Goal: Transaction & Acquisition: Obtain resource

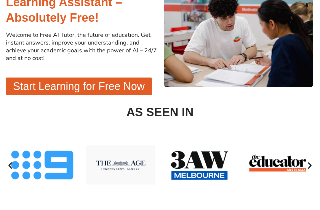
scroll to position [186, 0]
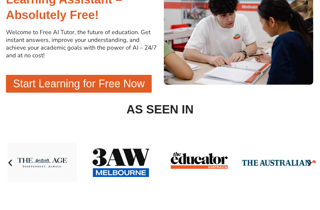
click at [23, 85] on span "Start Learning for Free Now" at bounding box center [79, 84] width 132 height 11
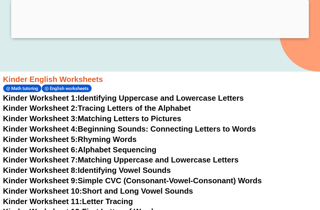
scroll to position [177, 0]
click at [51, 87] on span "English worksheets" at bounding box center [70, 88] width 41 height 5
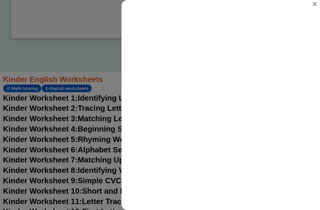
scroll to position [33, 0]
click at [318, 4] on icon "Close" at bounding box center [314, 3] width 7 height 7
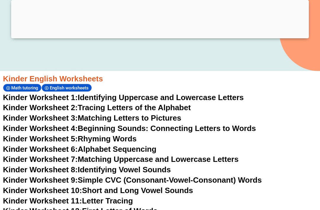
scroll to position [181, 0]
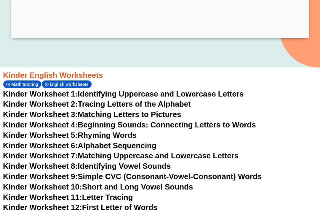
click at [50, 82] on span "English worksheets" at bounding box center [70, 84] width 41 height 5
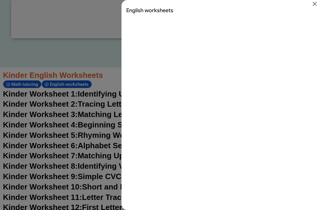
scroll to position [0, 0]
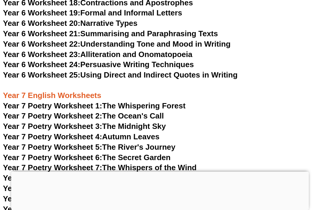
scroll to position [3566, 0]
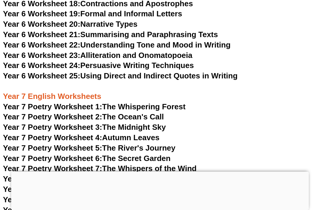
click at [52, 195] on span "Year 7 Poetry Worksheet 10:" at bounding box center [55, 199] width 104 height 9
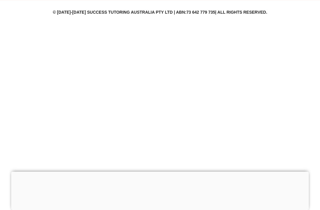
scroll to position [3576, 0]
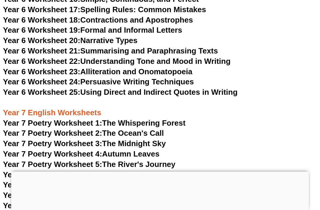
scroll to position [3547, 0]
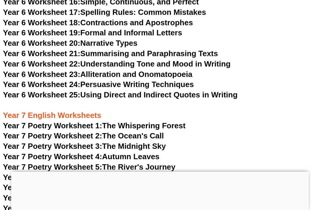
click at [28, 121] on span "Year 7 Poetry Worksheet 1:" at bounding box center [52, 125] width 99 height 9
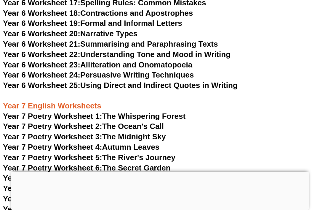
click at [12, 112] on span "Year 7 Poetry Worksheet 1:" at bounding box center [52, 116] width 99 height 9
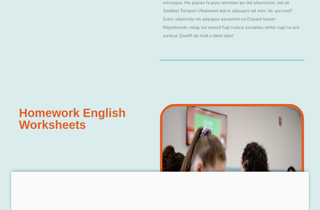
scroll to position [5832, 0]
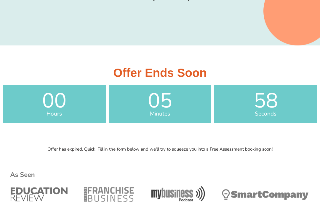
scroll to position [128, 0]
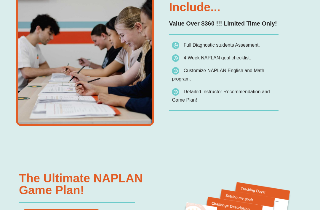
click at [276, 146] on div "The FREE assessment will include... Value Over $360 !!! Limited Time Only! Full…" at bounding box center [160, 59] width 288 height 192
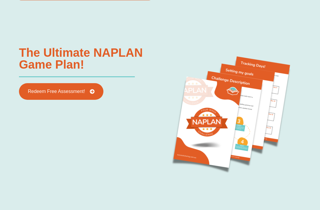
scroll to position [561, 0]
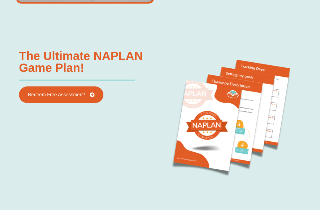
click at [26, 95] on link "Redeem Free Assessment!" at bounding box center [61, 94] width 85 height 17
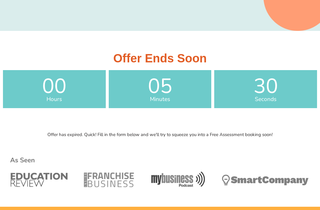
scroll to position [142, 0]
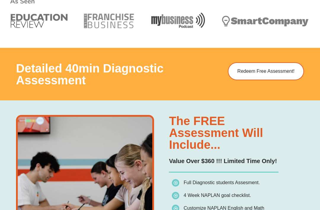
click at [277, 74] on link "Redeem Free Assessment!" at bounding box center [266, 72] width 76 height 18
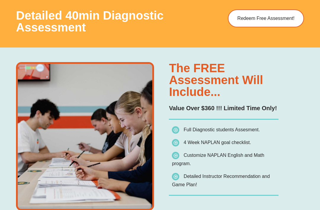
scroll to position [354, 0]
click at [245, 91] on h3 "The FREE assessment will include..." at bounding box center [223, 80] width 109 height 36
click at [250, 138] on span "4 Week NAPLAN goal checklist." at bounding box center [211, 142] width 79 height 8
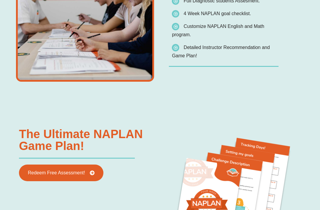
click at [237, 166] on img at bounding box center [231, 196] width 142 height 142
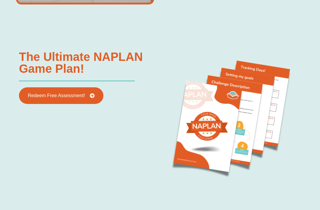
click at [237, 140] on img at bounding box center [231, 119] width 142 height 142
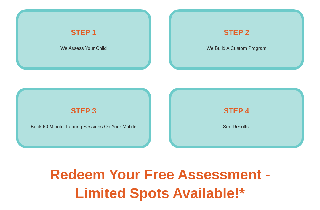
scroll to position [884, 0]
click at [286, 51] on div "STEP 2 We Build A Custom Program Enrol Now" at bounding box center [236, 39] width 135 height 61
click at [34, 59] on div "STEP 1 We Assess Your Child Enrol Now" at bounding box center [83, 39] width 135 height 61
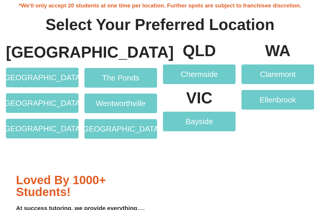
scroll to position [1090, 0]
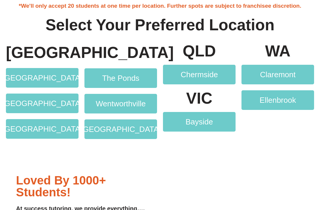
click at [290, 75] on span "Claremont" at bounding box center [278, 75] width 36 height 8
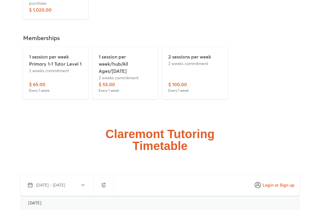
scroll to position [1590, 0]
